Goal: Navigation & Orientation: Find specific page/section

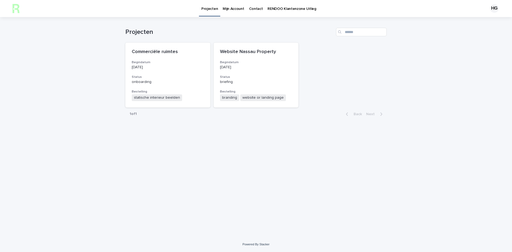
click at [257, 11] on link "Contact" at bounding box center [255, 8] width 19 height 17
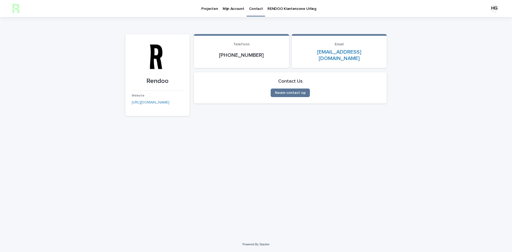
click at [238, 10] on p "Mijn Account" at bounding box center [232, 5] width 21 height 11
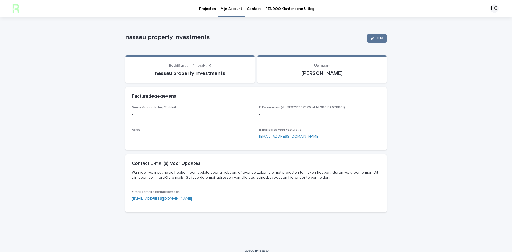
click at [208, 11] on link "Projecten" at bounding box center [207, 8] width 21 height 17
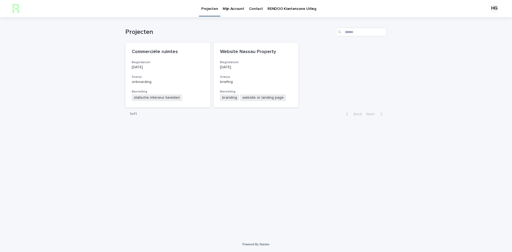
click at [273, 8] on p "RENDOO Klantenzone Uitleg" at bounding box center [291, 5] width 48 height 11
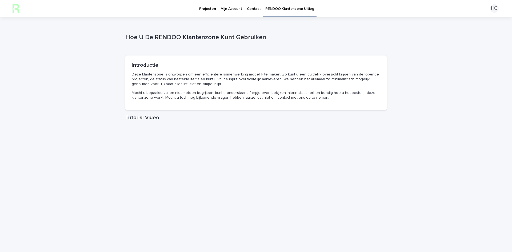
click at [214, 10] on p "Projecten" at bounding box center [207, 5] width 17 height 11
